Goal: Information Seeking & Learning: Learn about a topic

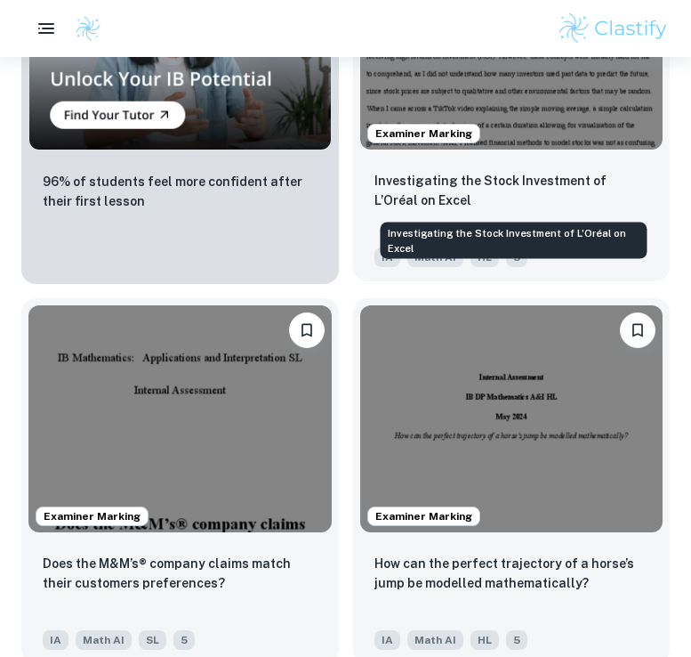
scroll to position [1954, 0]
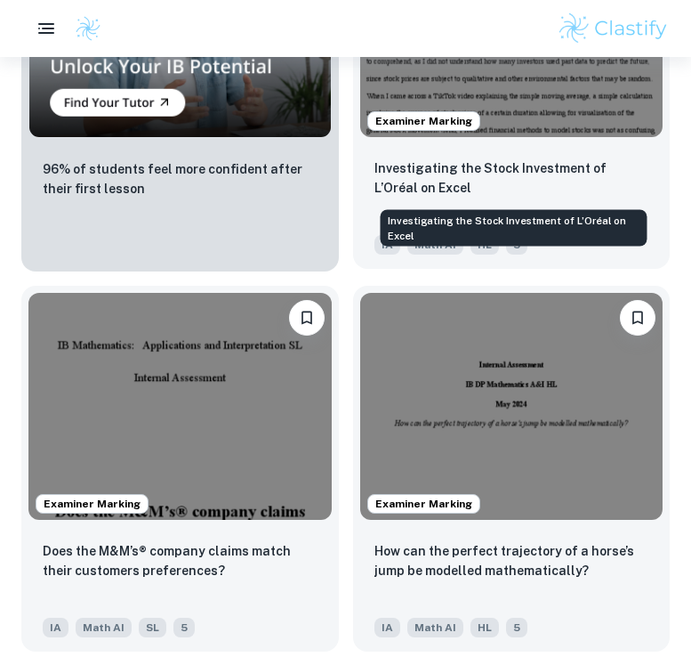
click at [486, 158] on p "Investigating the Stock Investment of L’Oréal on Excel" at bounding box center [512, 177] width 275 height 39
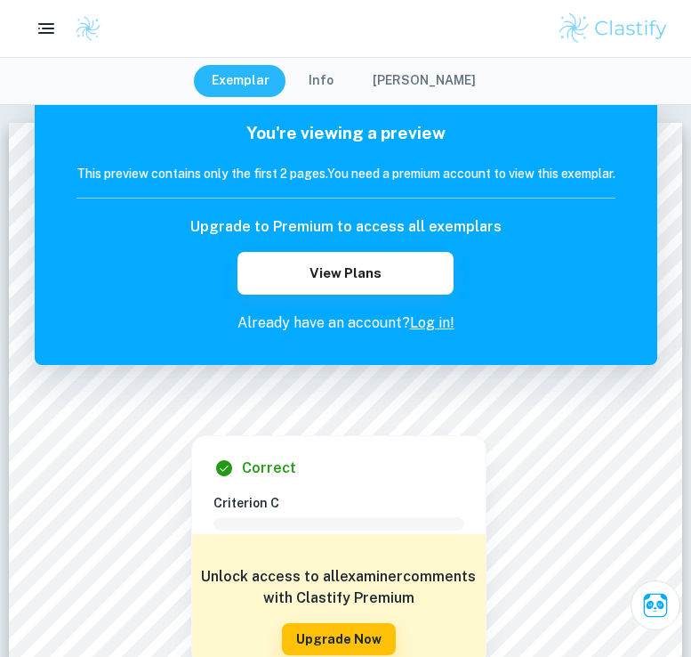
click at [431, 312] on p "Already have an account? Log in!" at bounding box center [346, 322] width 539 height 21
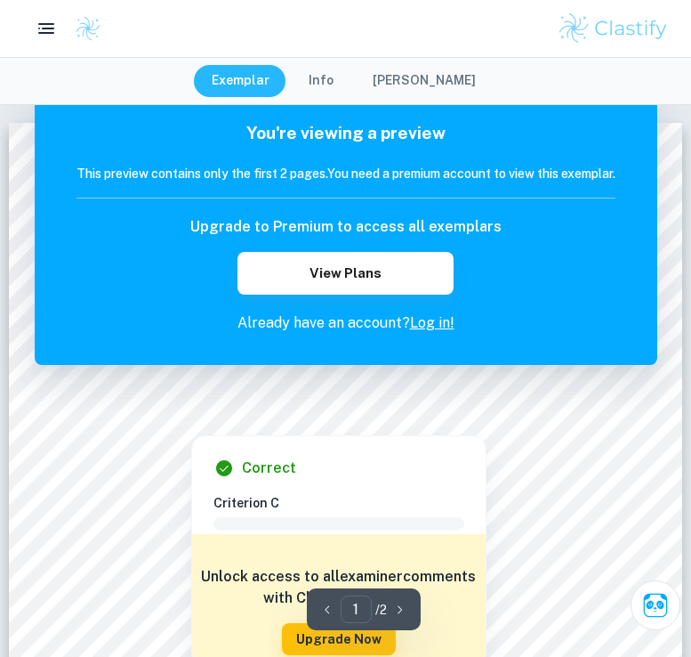
click at [434, 330] on link "Log in!" at bounding box center [432, 322] width 44 height 17
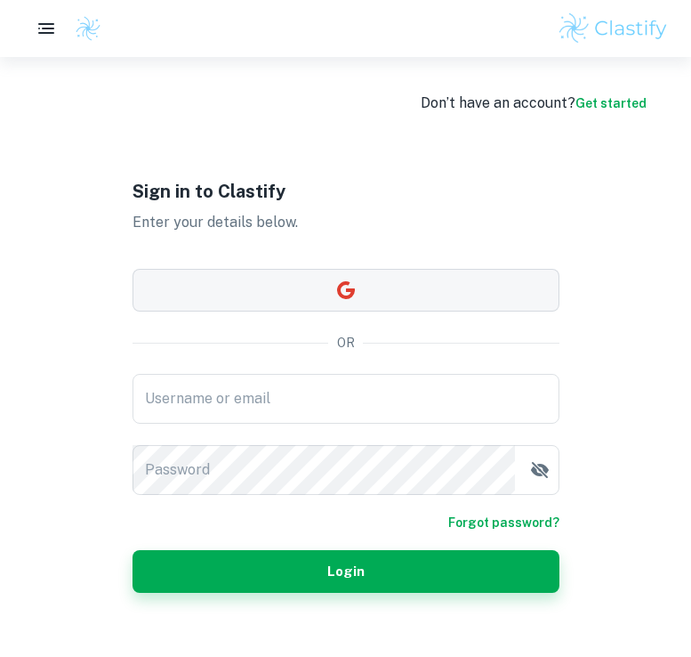
click at [411, 281] on button "button" at bounding box center [346, 290] width 427 height 43
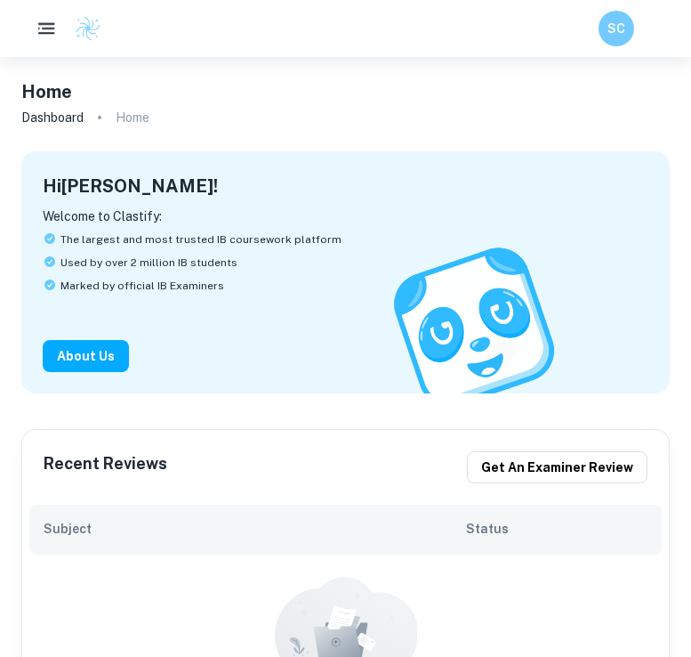
click at [44, 40] on button "button" at bounding box center [46, 28] width 37 height 37
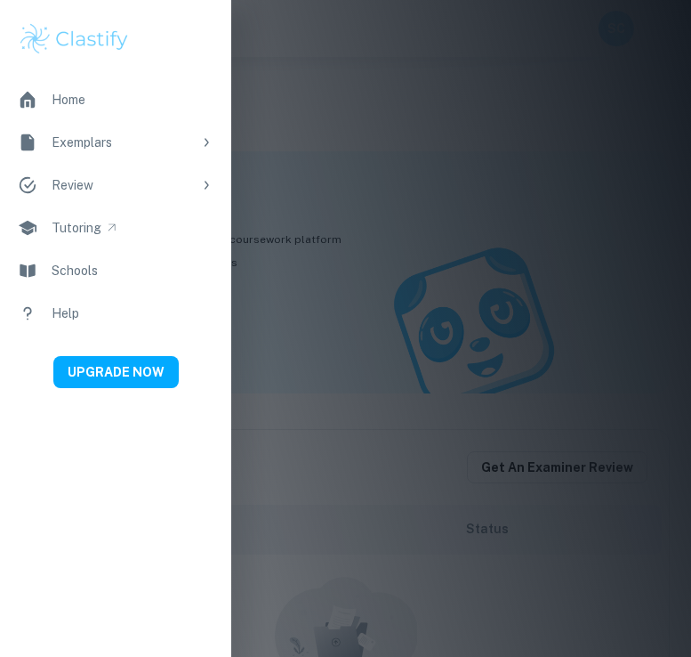
click at [145, 91] on link "Home" at bounding box center [115, 99] width 231 height 43
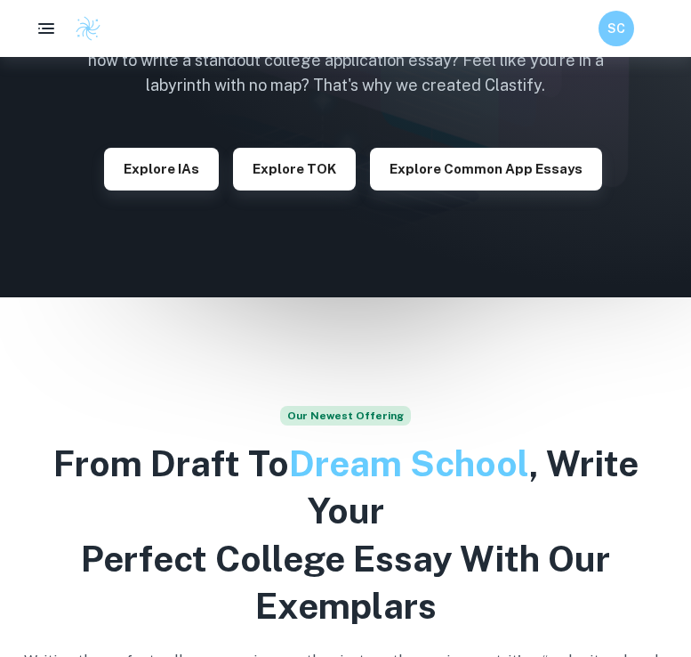
scroll to position [232, 0]
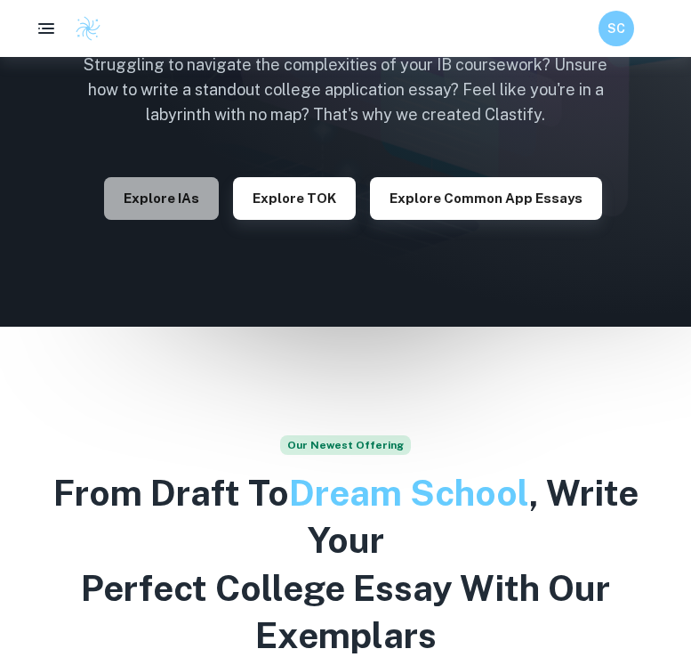
click at [189, 210] on button "Explore IAs" at bounding box center [161, 198] width 115 height 43
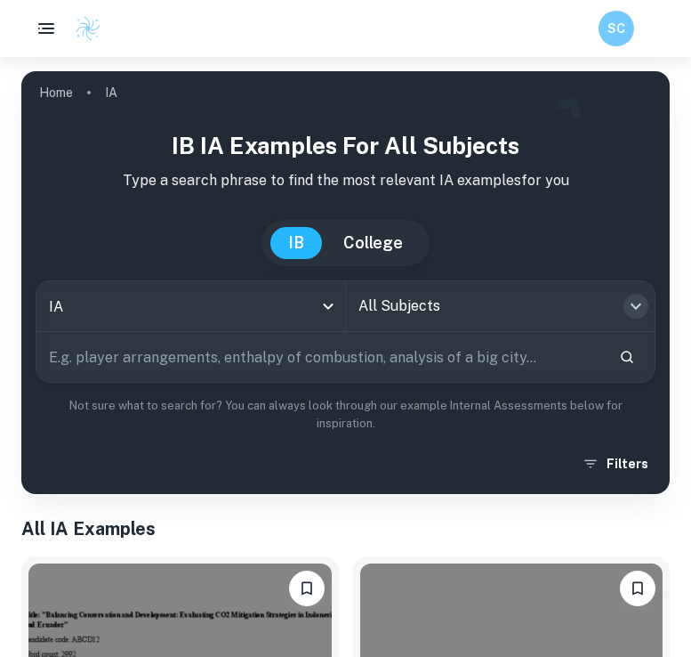
click at [638, 301] on icon "Open" at bounding box center [635, 305] width 21 height 21
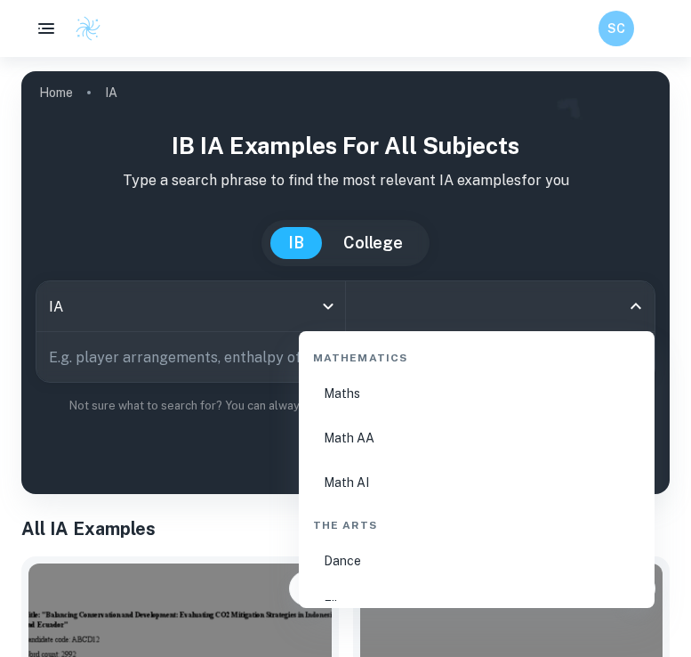
scroll to position [3076, 0]
click at [367, 480] on li "Math AI" at bounding box center [477, 479] width 342 height 41
type input "Math AI"
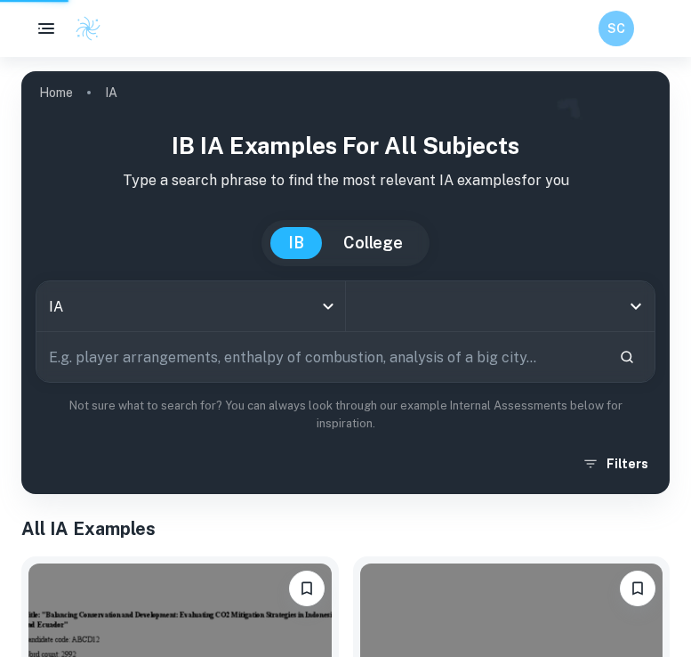
click at [377, 535] on h1 "All IA Examples" at bounding box center [345, 528] width 649 height 27
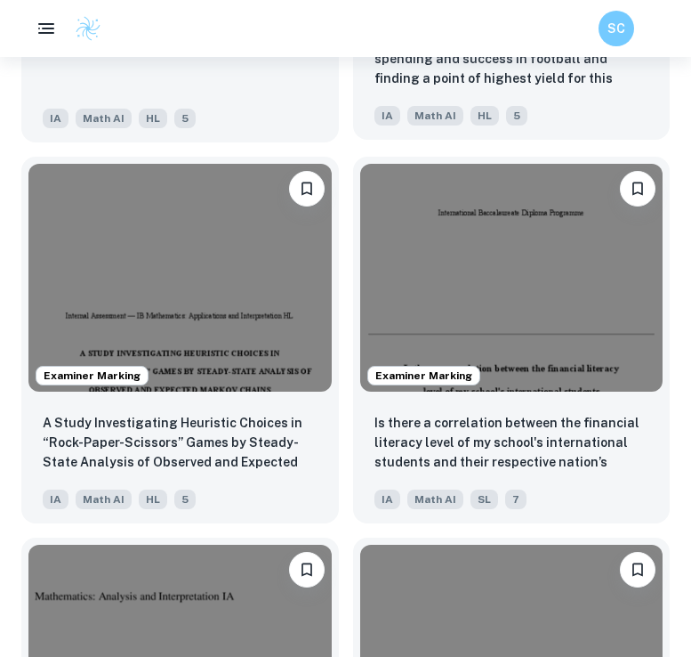
scroll to position [2854, 0]
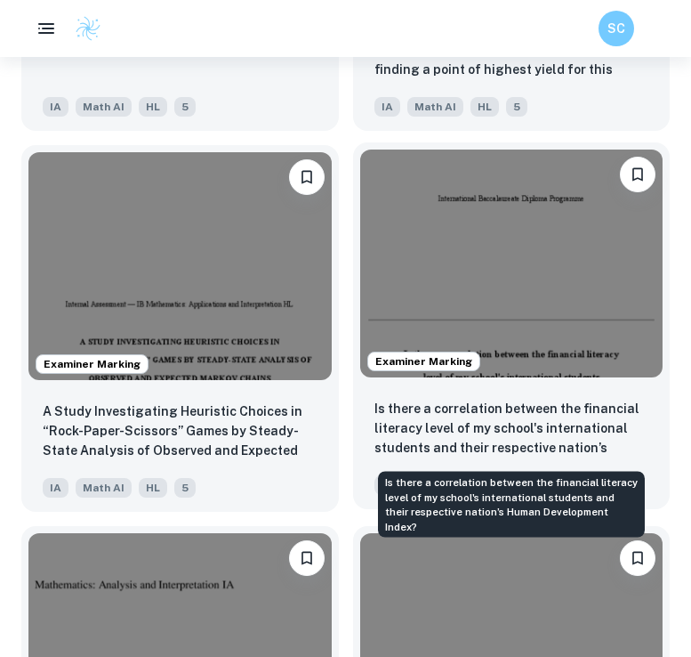
click at [486, 419] on p "Is there a correlation between the financial literacy level of my school's inte…" at bounding box center [512, 429] width 275 height 60
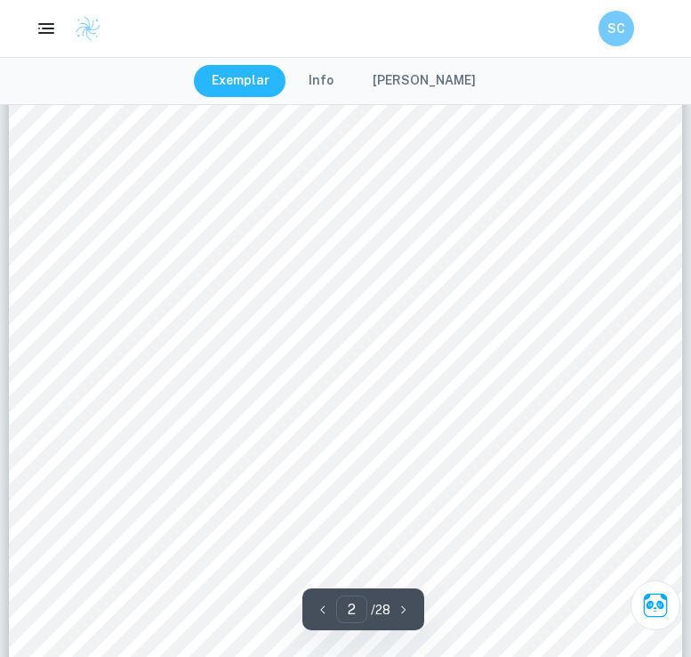
scroll to position [1068, 0]
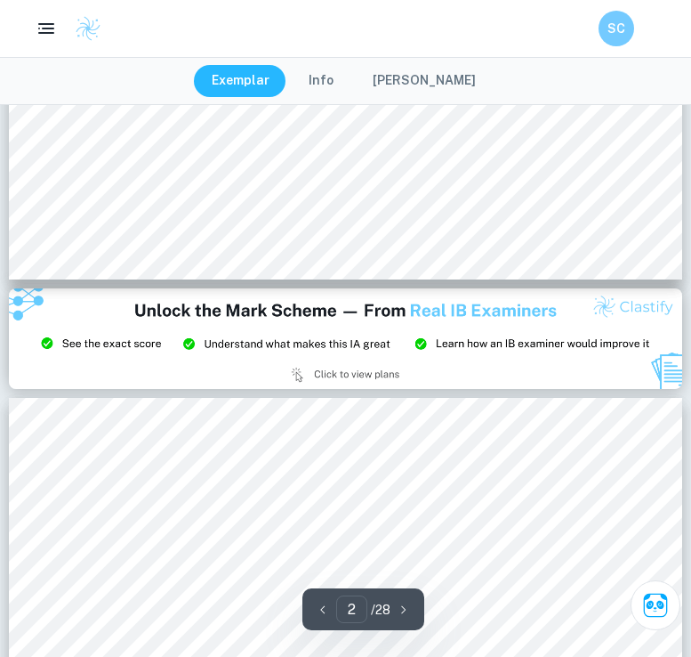
type input "3"
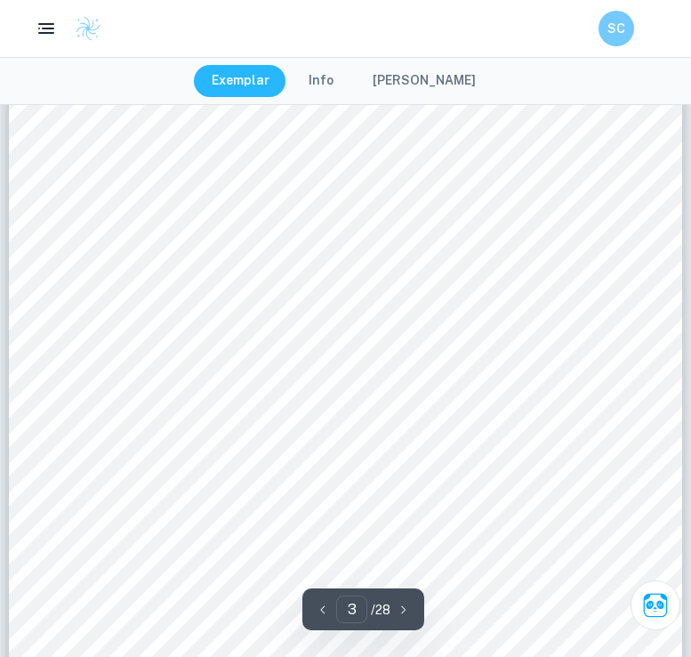
scroll to position [2244, 0]
